Goal: Information Seeking & Learning: Learn about a topic

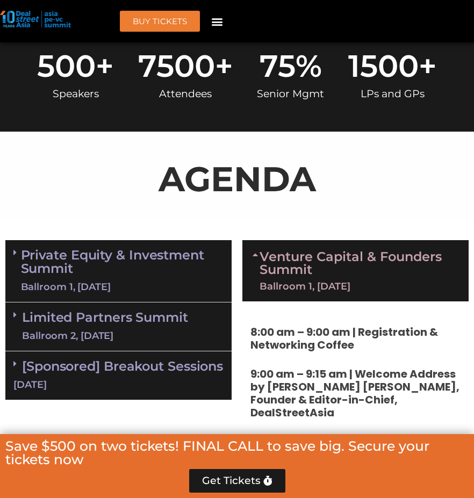
drag, startPoint x: 128, startPoint y: 256, endPoint x: 121, endPoint y: 286, distance: 30.4
click at [128, 280] on div "Ballroom 1, [DATE]" at bounding box center [122, 286] width 202 height 13
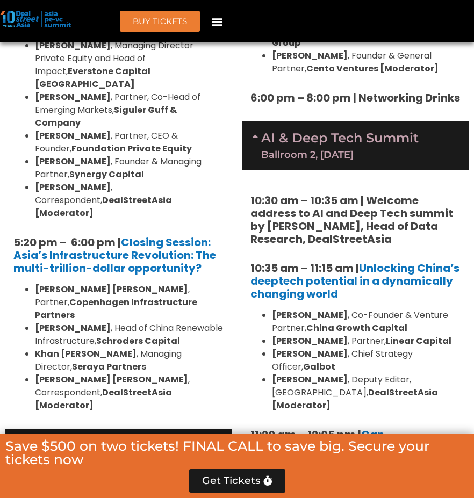
click at [122, 437] on link "Limited Partners [GEOGRAPHIC_DATA] 2, [DATE]" at bounding box center [105, 453] width 166 height 32
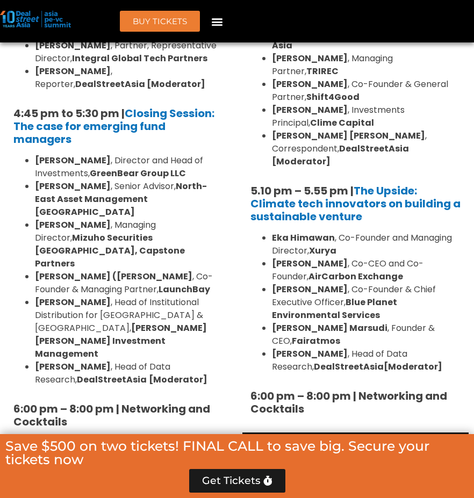
scroll to position [4149, 0]
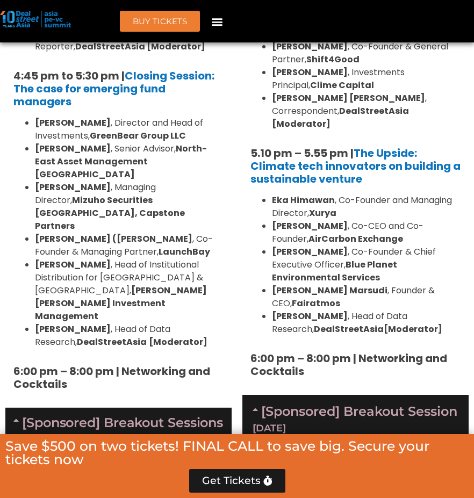
click at [194, 479] on strong "1. Breakfast Session: Reimagining VC in SEA: Investing in Women-Led and Gender-…" at bounding box center [114, 499] width 203 height 41
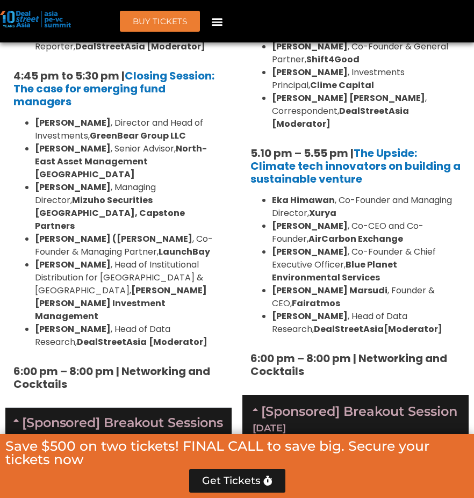
click at [194, 479] on strong "1. Breakfast Session: Reimagining VC in SEA: Investing in Women-Led and Gender-…" at bounding box center [114, 499] width 203 height 41
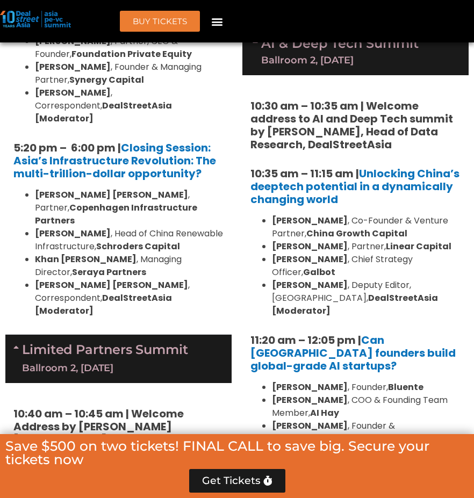
scroll to position [2313, 0]
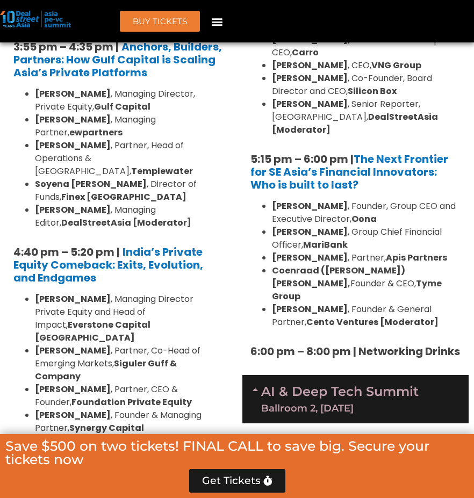
click at [325, 226] on strong "[PERSON_NAME]" at bounding box center [310, 232] width 76 height 12
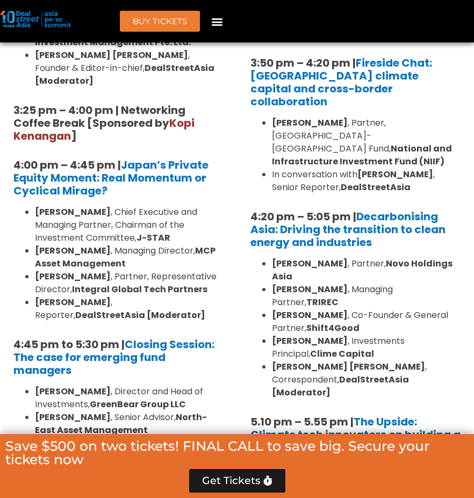
scroll to position [3991, 0]
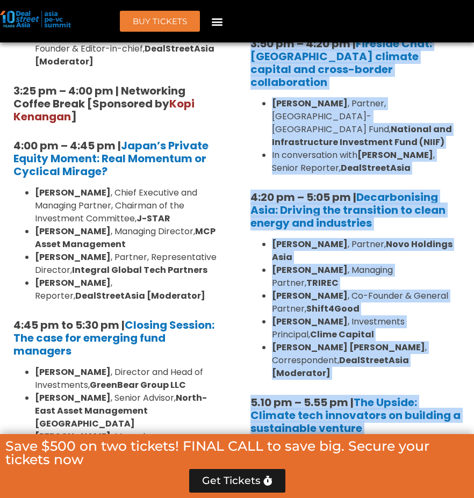
drag, startPoint x: 202, startPoint y: 209, endPoint x: 251, endPoint y: 249, distance: 62.7
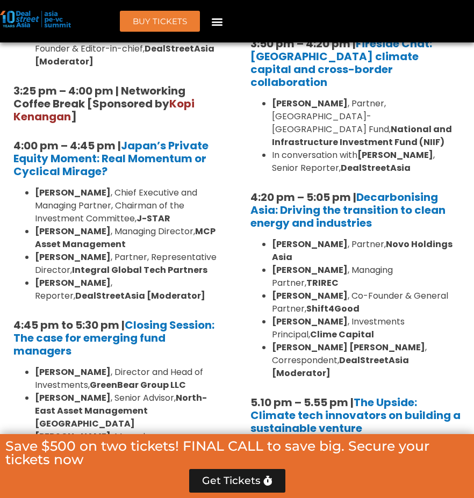
drag, startPoint x: 251, startPoint y: 249, endPoint x: 249, endPoint y: 243, distance: 6.3
click at [249, 243] on div "1:40 pm – 1:45 pm | Welcome address to Climate Tech and ESG Summit track by [PE…" at bounding box center [355, 62] width 226 height 1164
drag, startPoint x: 223, startPoint y: 236, endPoint x: 200, endPoint y: 213, distance: 33.0
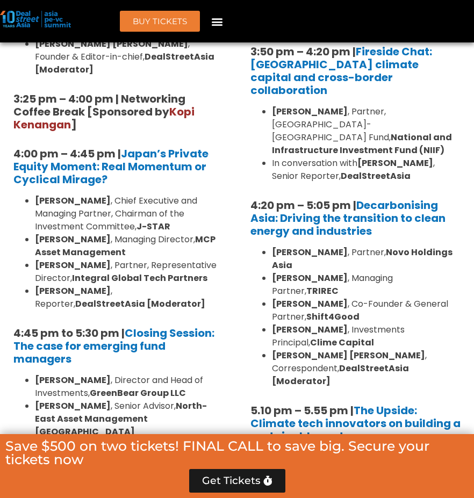
scroll to position [3982, 0]
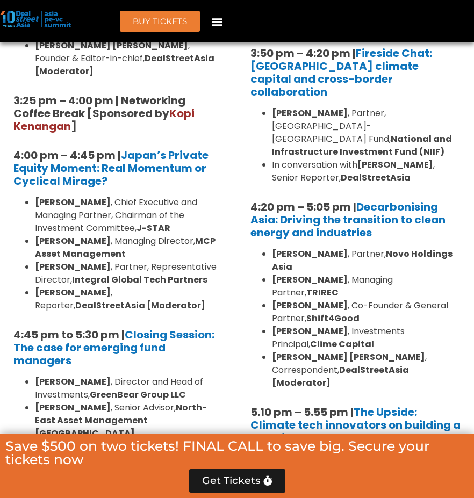
drag, startPoint x: 230, startPoint y: 248, endPoint x: 26, endPoint y: 226, distance: 205.3
drag, startPoint x: 39, startPoint y: 190, endPoint x: 173, endPoint y: 209, distance: 135.1
click at [173, 491] on li "[PERSON_NAME] (Paddy) Sinha , Co-Founder & Managing Partner, LaunchBay" at bounding box center [129, 504] width 189 height 26
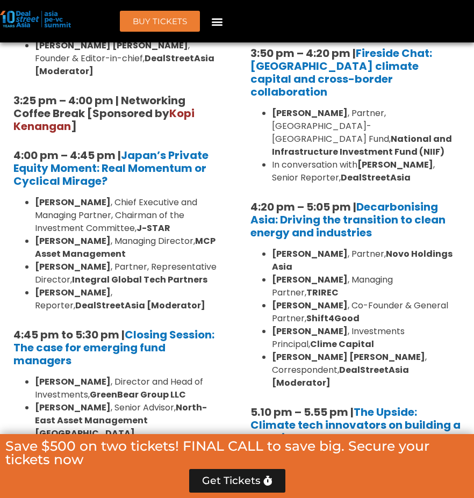
click at [145, 375] on li "[PERSON_NAME] , Director and Head of Investments, GreenBear Group LLC" at bounding box center [129, 388] width 189 height 26
click at [140, 401] on li "[PERSON_NAME] , Senior Advisor, North-East Asset Management [GEOGRAPHIC_DATA]" at bounding box center [129, 420] width 189 height 39
click at [149, 440] on li "[PERSON_NAME] , Managing Director, Mizuho Securities [GEOGRAPHIC_DATA], Capston…" at bounding box center [129, 466] width 189 height 52
